Goal: Information Seeking & Learning: Learn about a topic

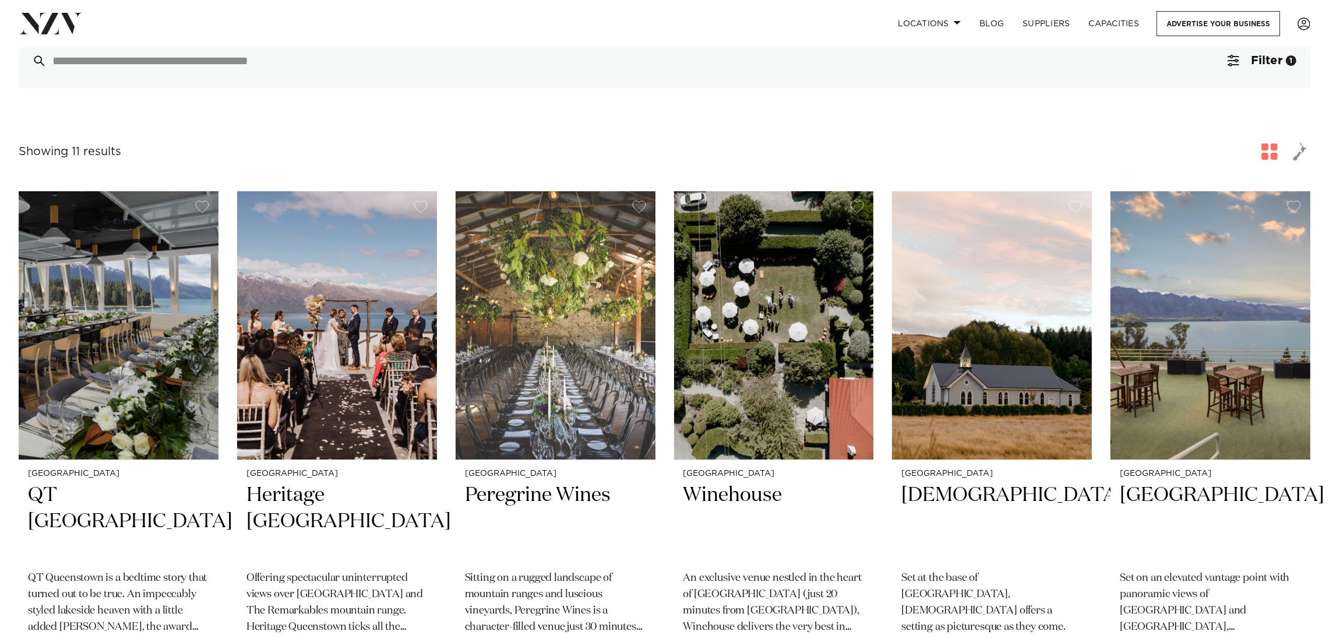
scroll to position [319, 0]
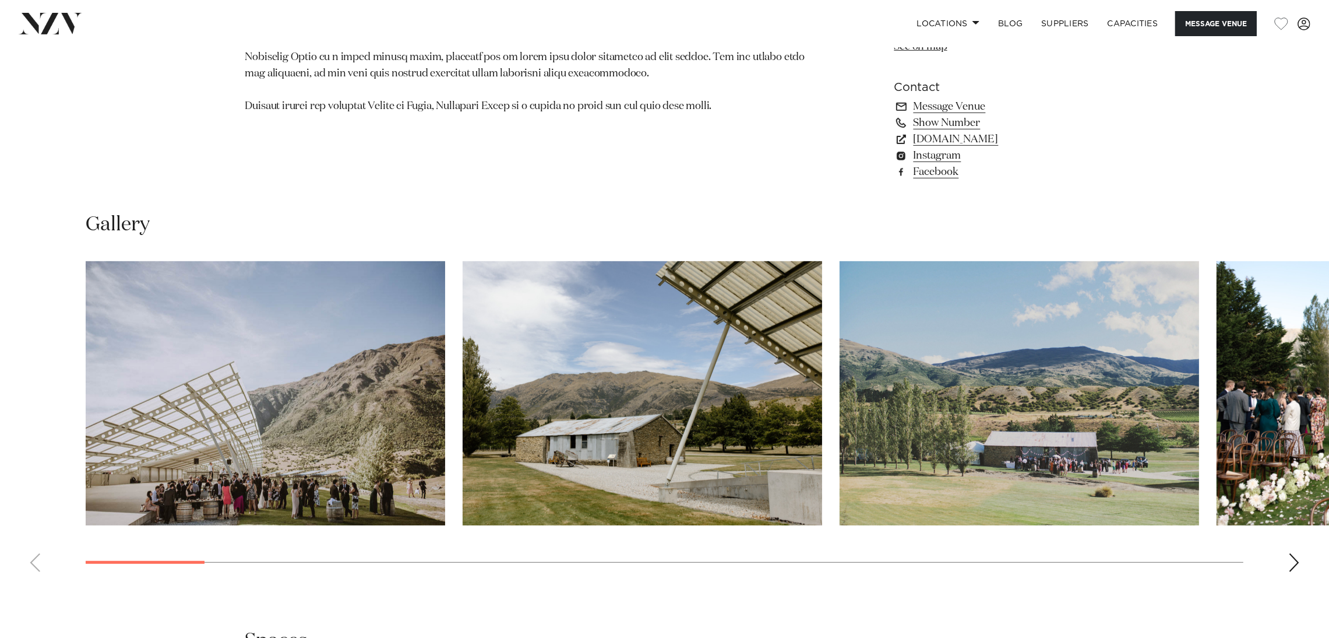
scroll to position [1241, 0]
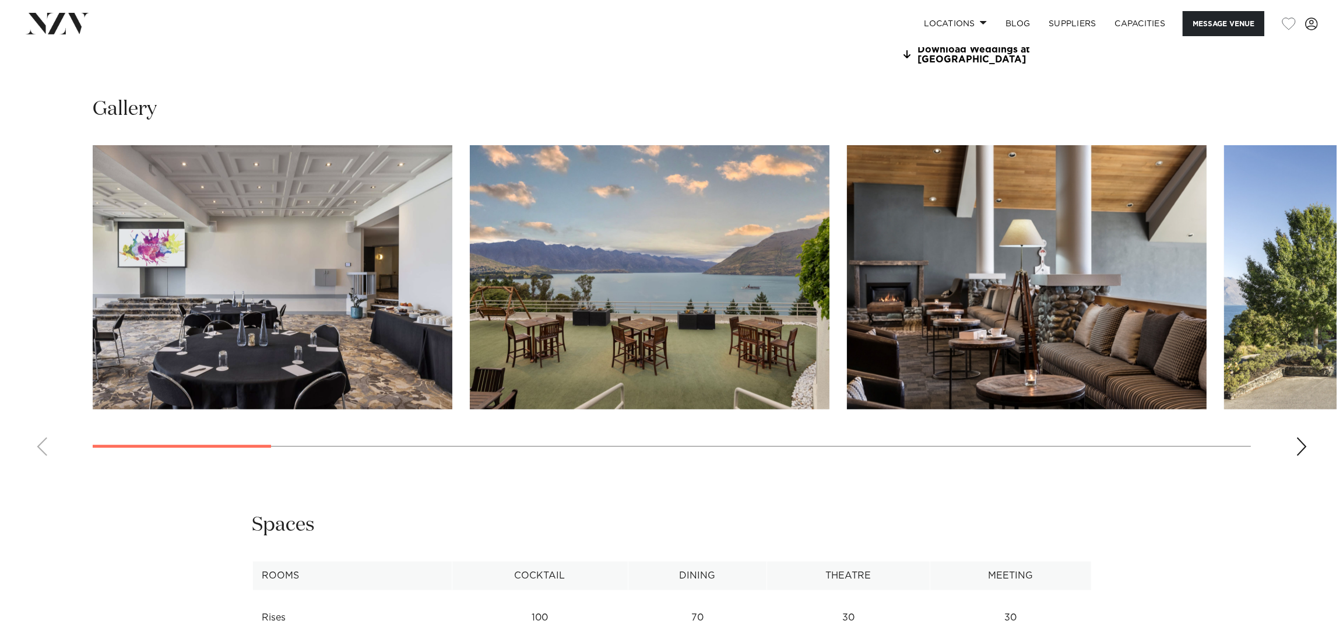
scroll to position [1357, 0]
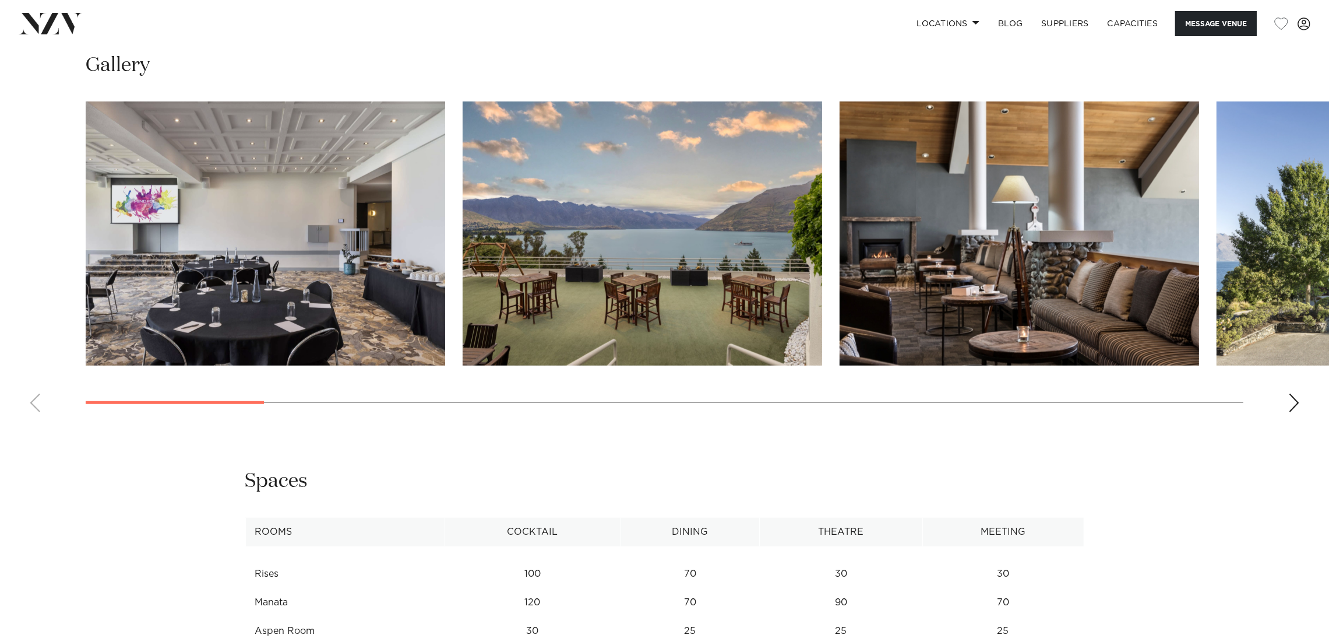
click at [706, 251] on img "2 / 20" at bounding box center [643, 233] width 360 height 264
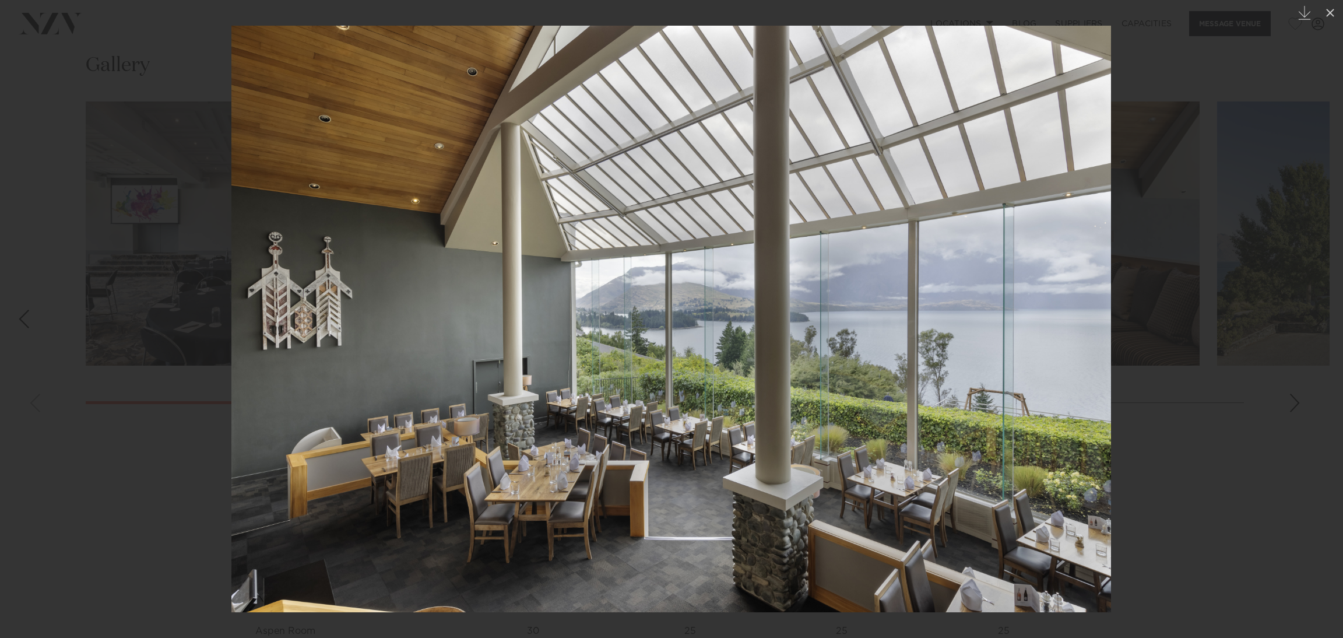
click at [1232, 166] on div at bounding box center [671, 319] width 1343 height 638
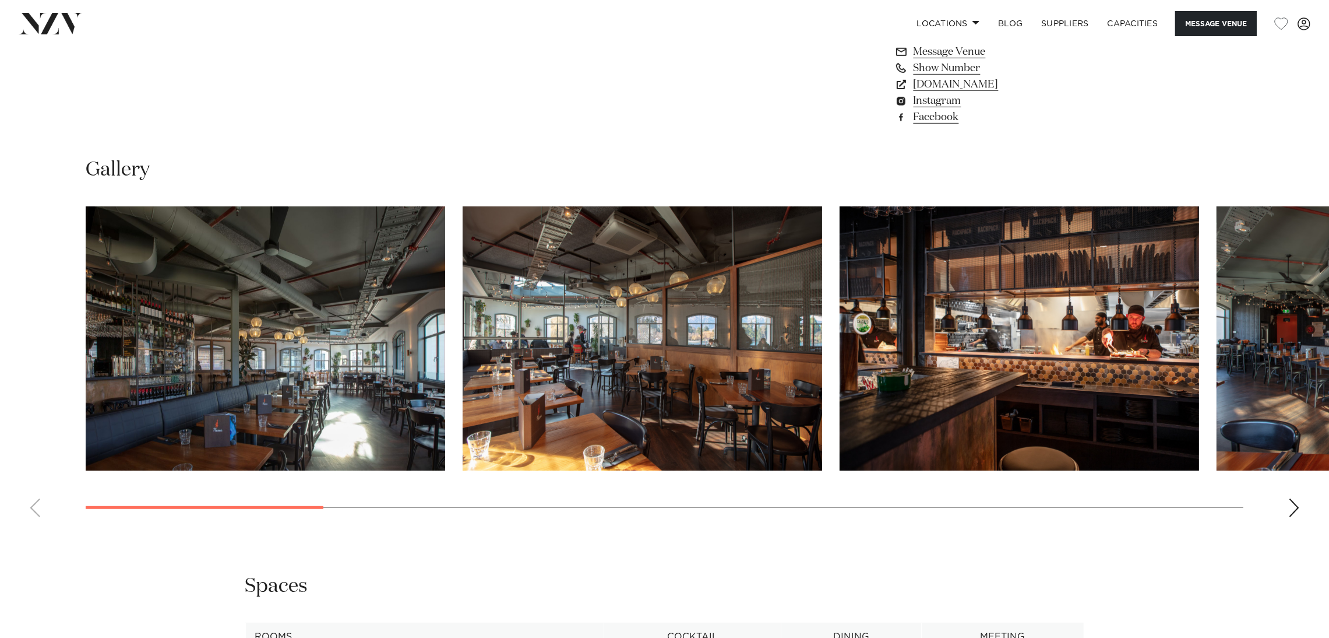
scroll to position [1087, 0]
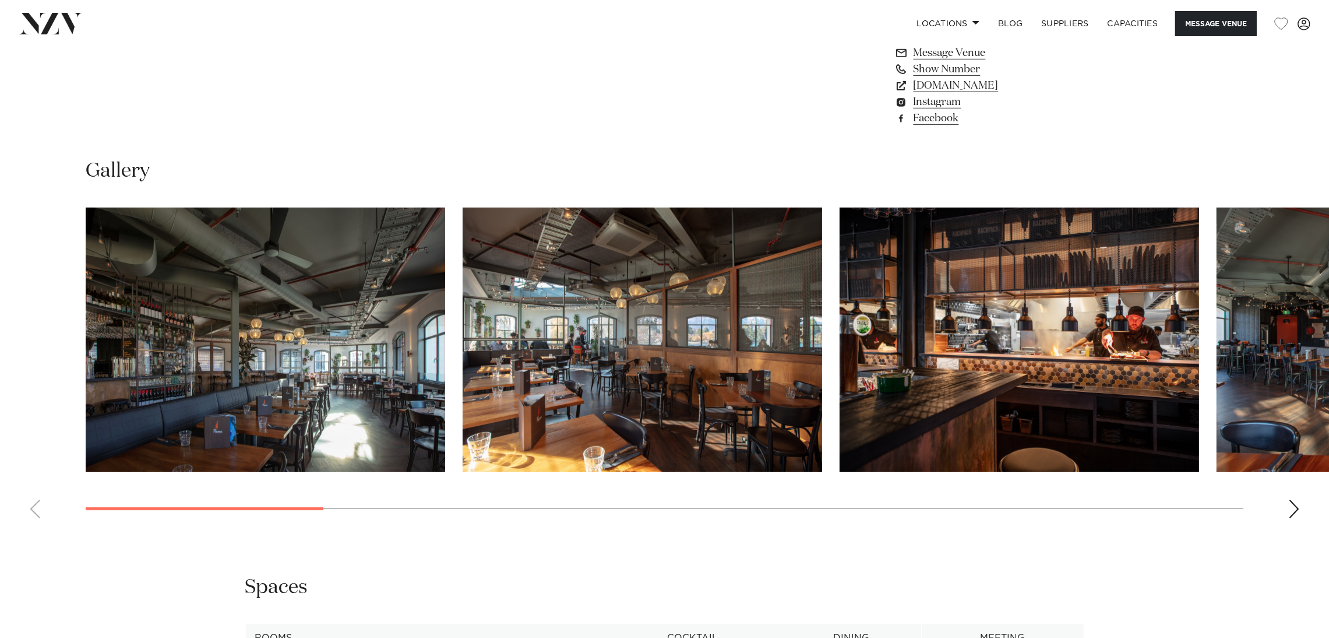
click at [1289, 512] on div "Next slide" at bounding box center [1295, 508] width 12 height 19
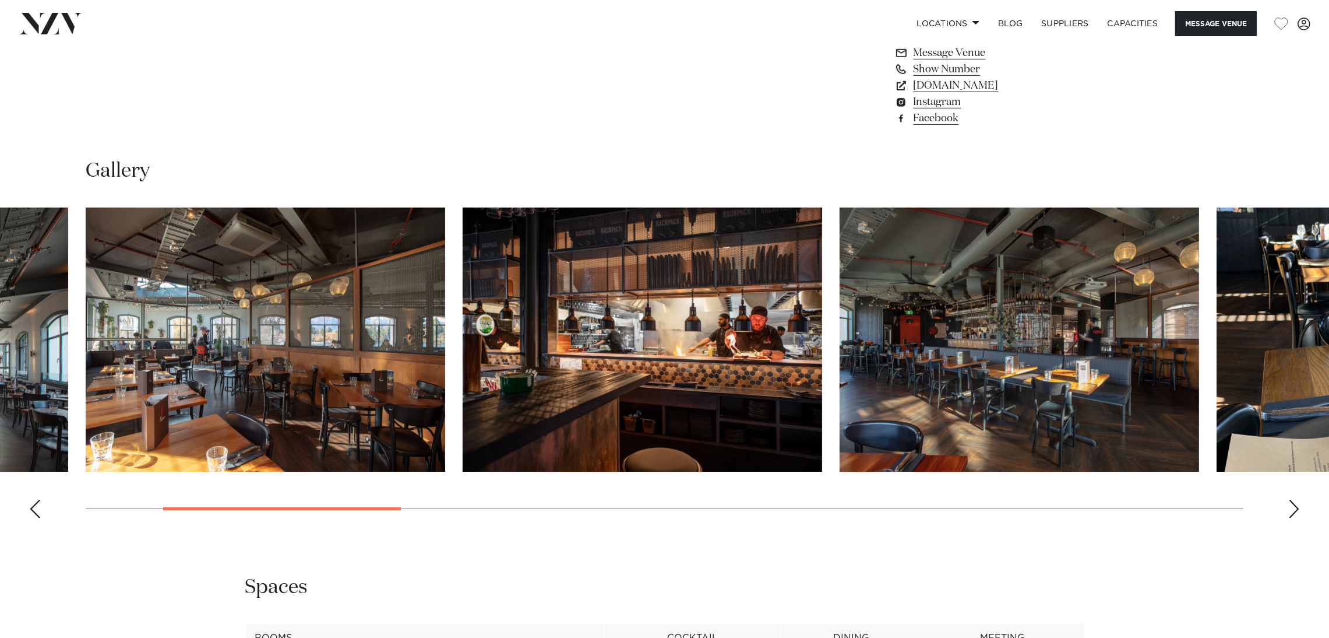
click at [1289, 512] on div "Next slide" at bounding box center [1295, 508] width 12 height 19
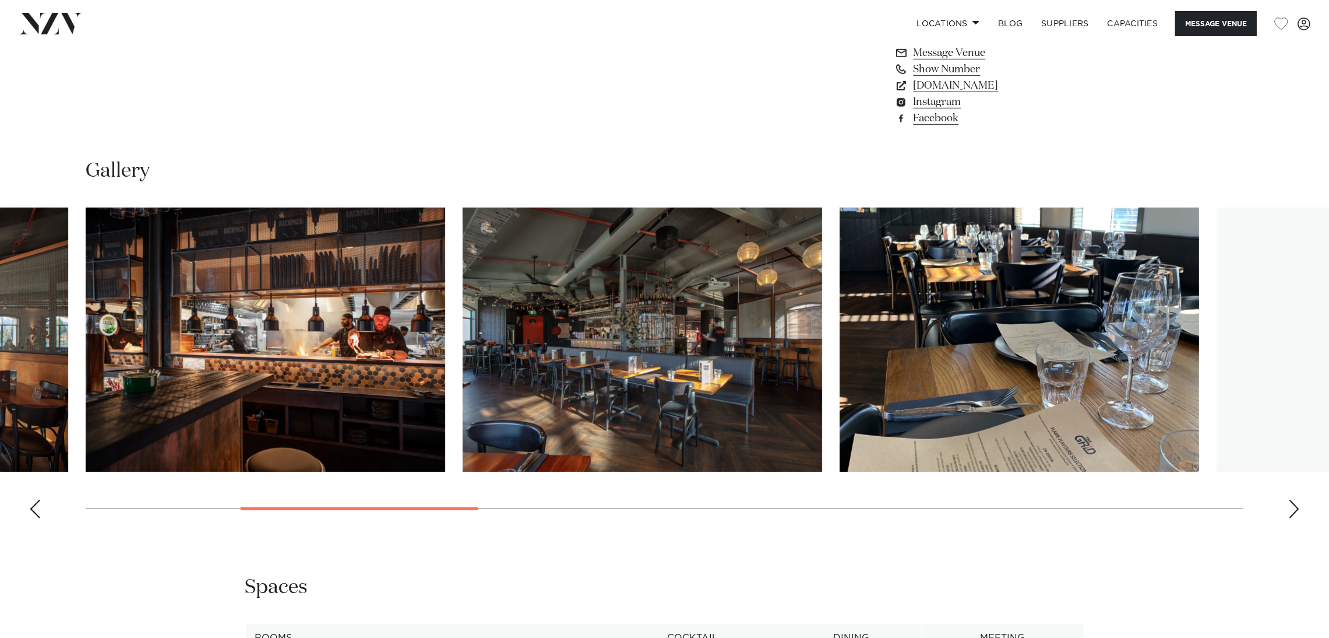
click at [1289, 512] on div "Next slide" at bounding box center [1295, 508] width 12 height 19
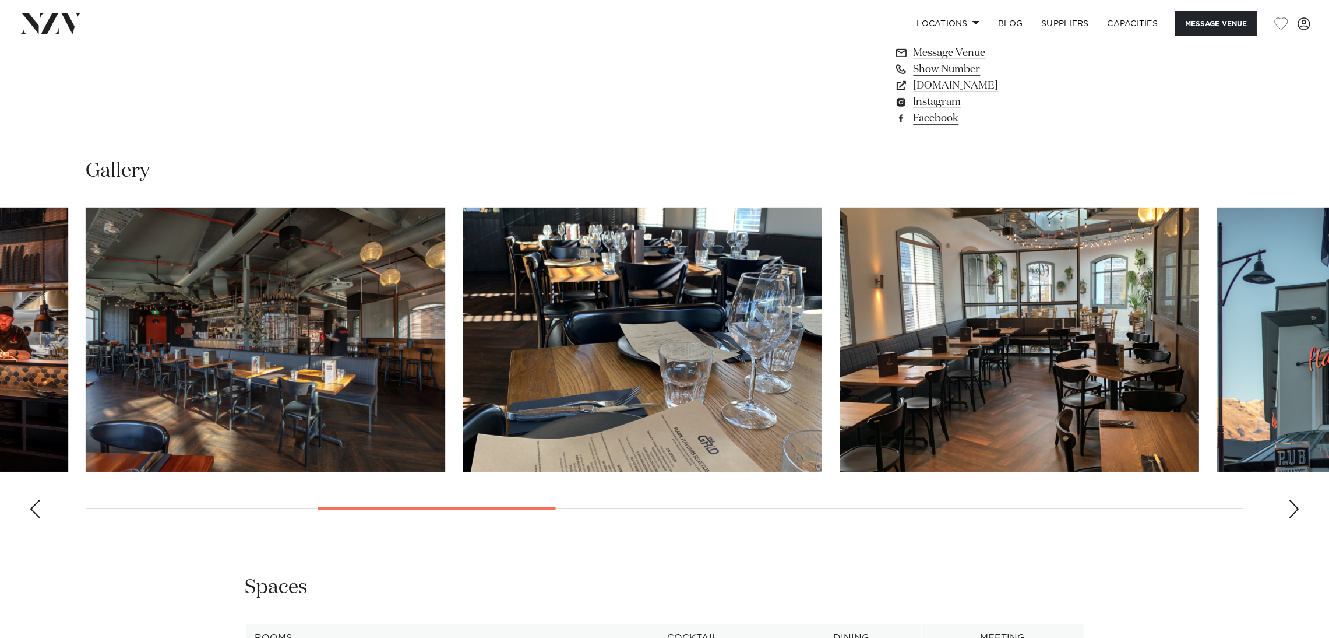
click at [1289, 512] on div "Next slide" at bounding box center [1295, 508] width 12 height 19
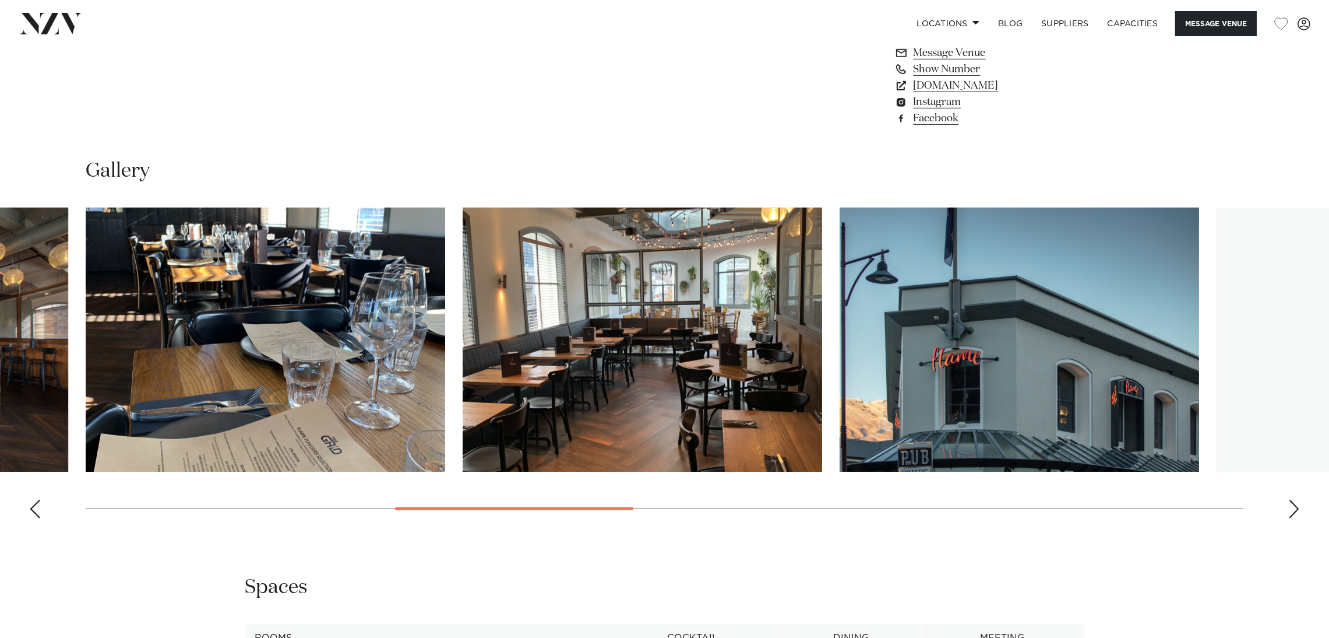
click at [1289, 512] on div "Next slide" at bounding box center [1295, 508] width 12 height 19
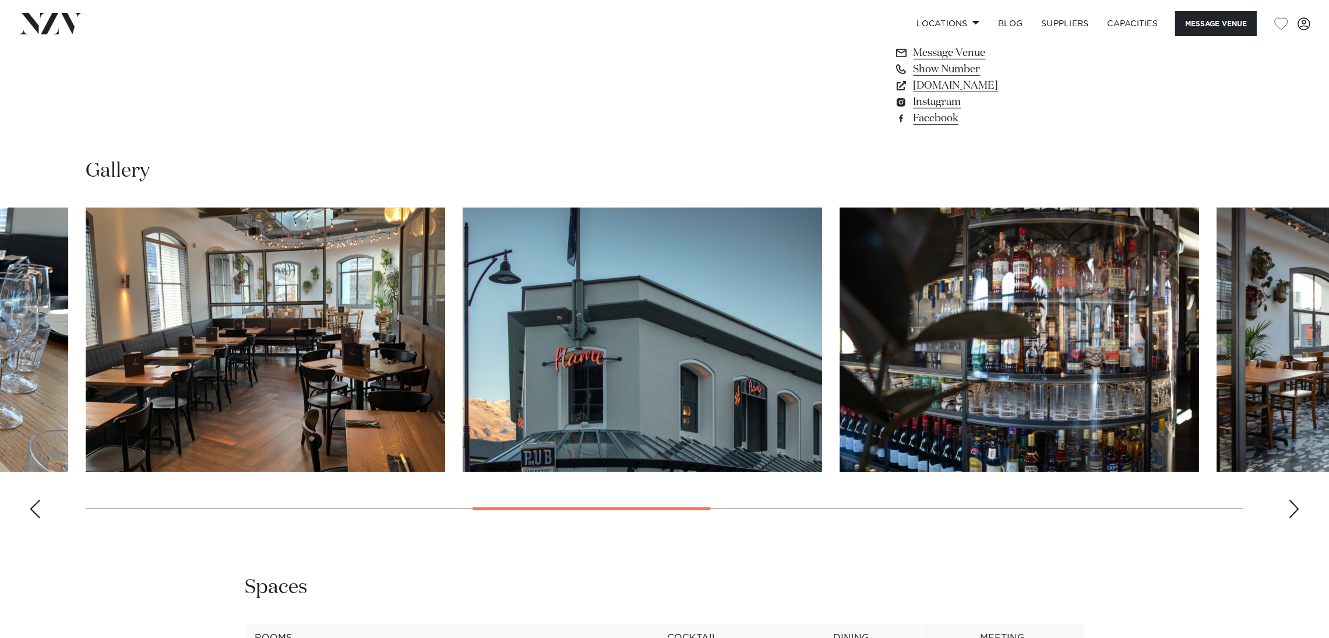
click at [1289, 512] on div "Next slide" at bounding box center [1295, 508] width 12 height 19
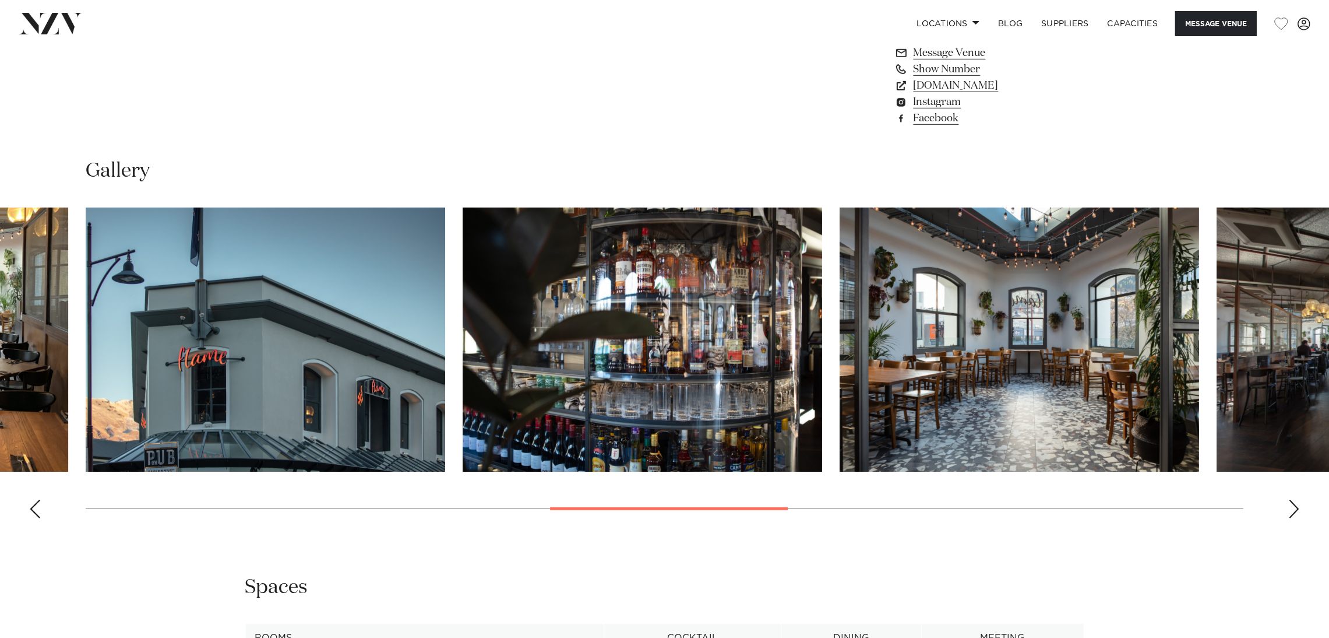
click at [1289, 512] on div "Next slide" at bounding box center [1295, 508] width 12 height 19
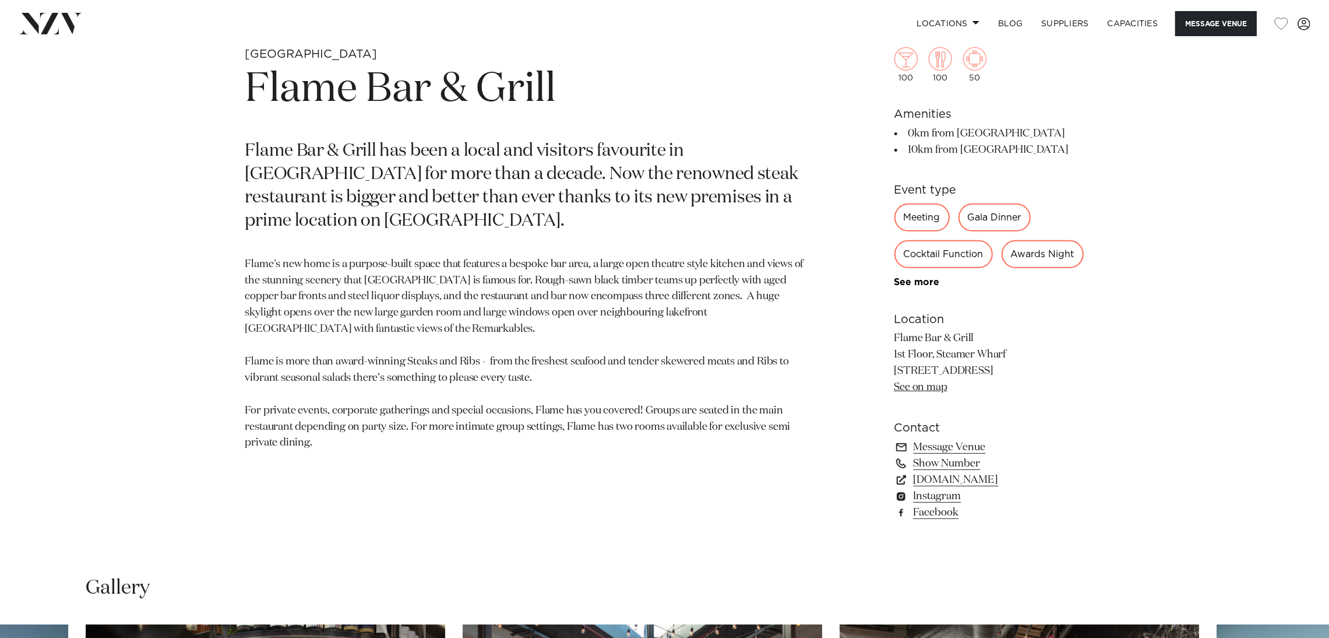
scroll to position [671, 0]
click at [954, 477] on link "[DOMAIN_NAME]" at bounding box center [990, 480] width 190 height 16
